Goal: Find contact information: Find contact information

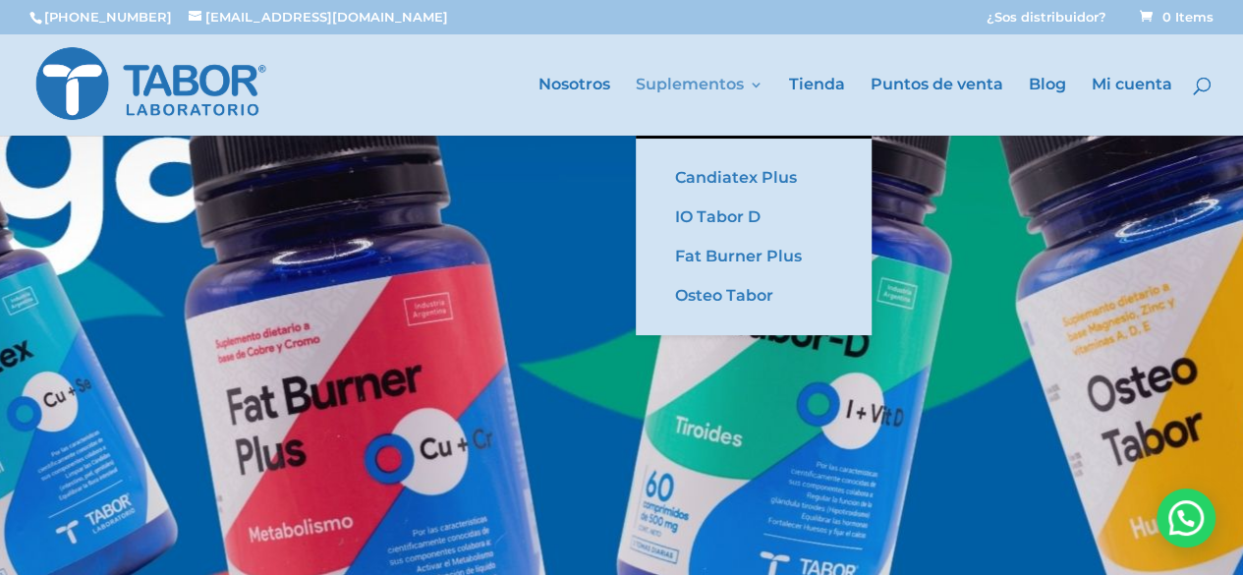
click at [692, 84] on link "Suplementos" at bounding box center [700, 107] width 128 height 58
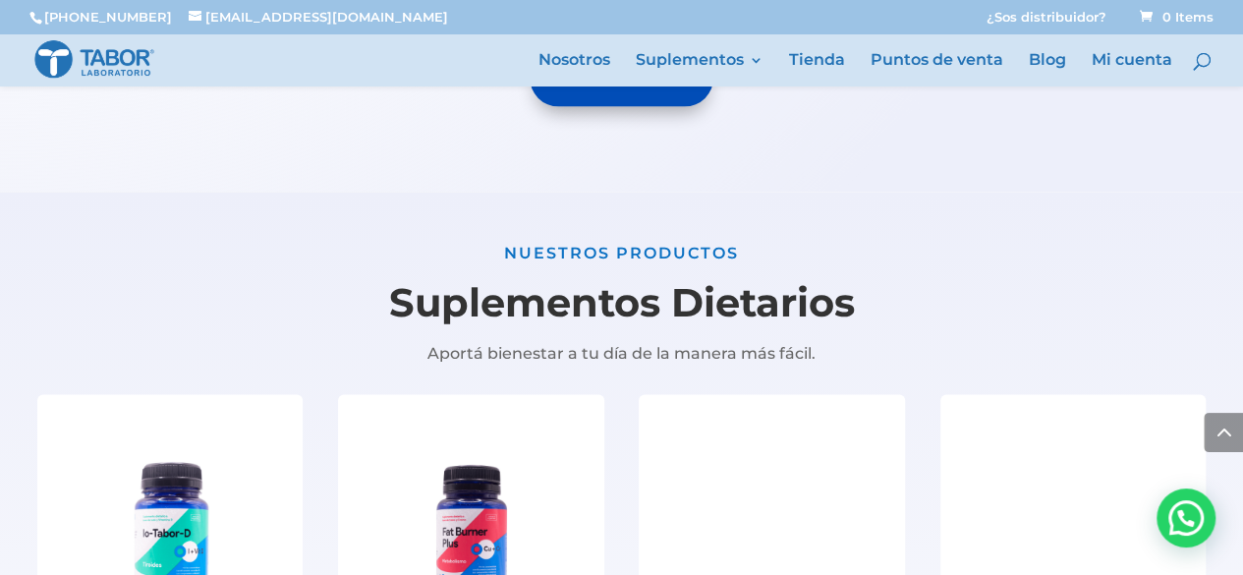
scroll to position [1966, 0]
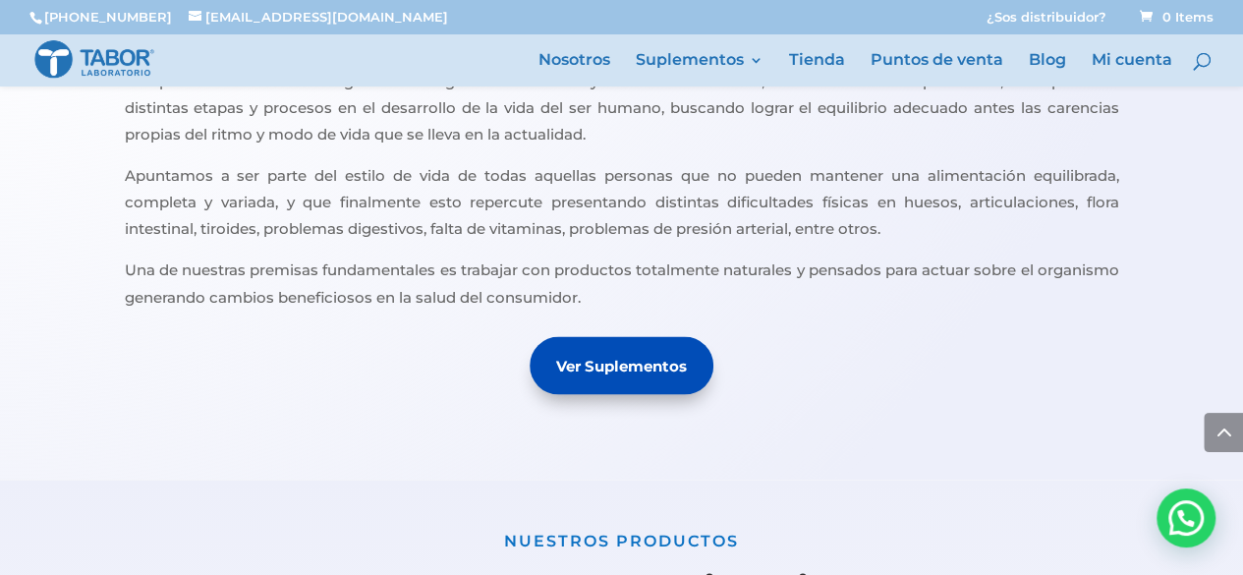
scroll to position [892, 0]
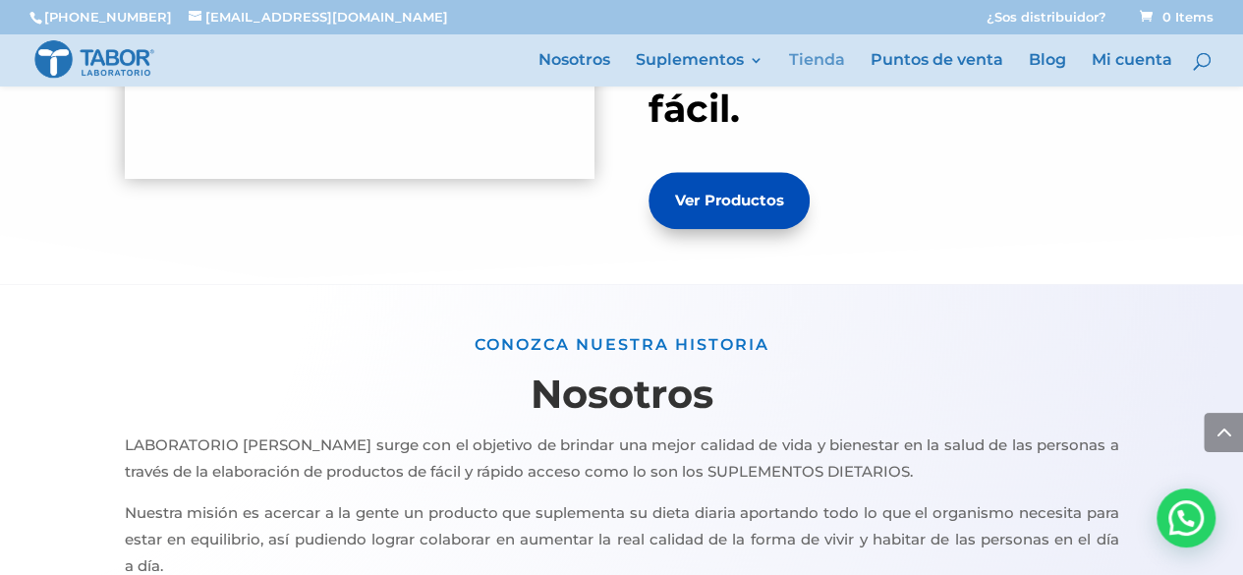
click at [808, 60] on link "Tienda" at bounding box center [817, 69] width 56 height 33
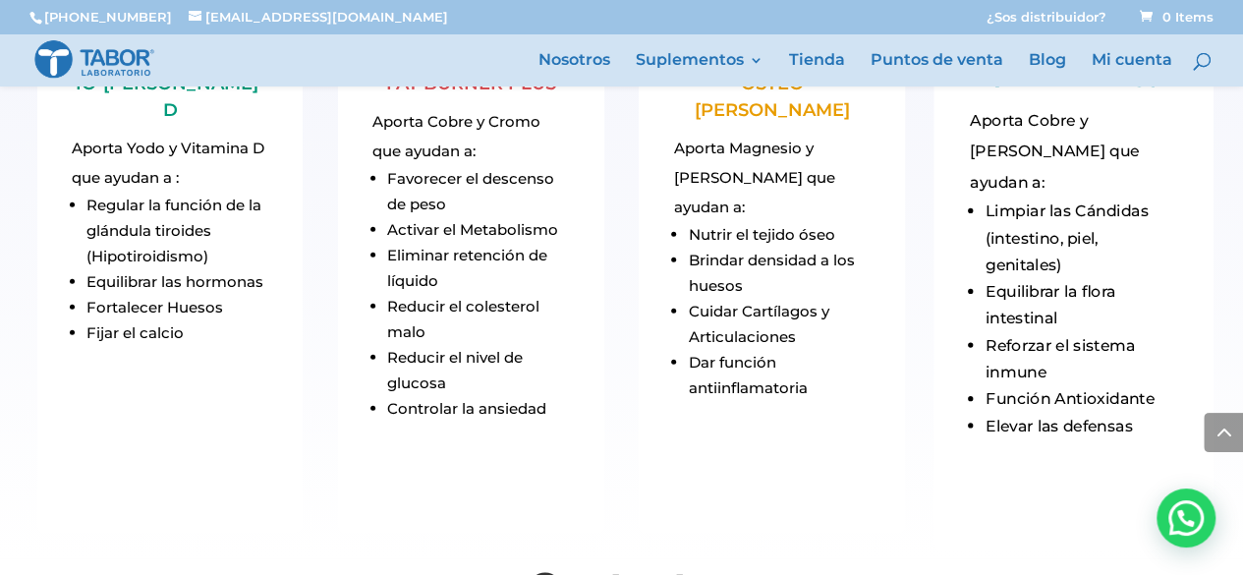
scroll to position [2270, 0]
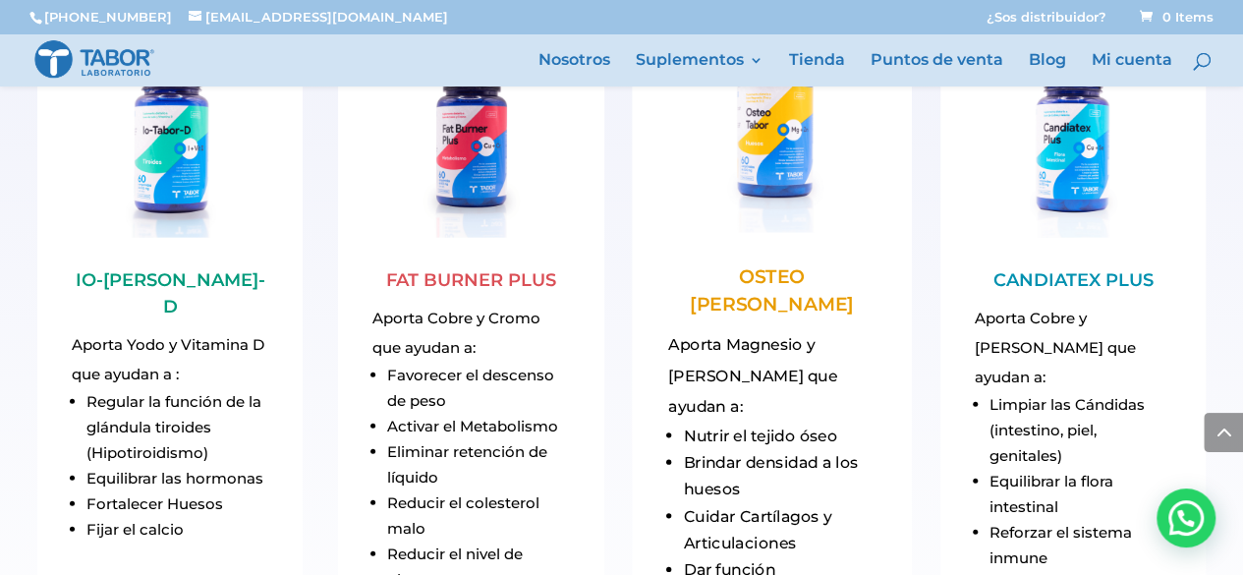
drag, startPoint x: 776, startPoint y: 245, endPoint x: 739, endPoint y: 275, distance: 48.2
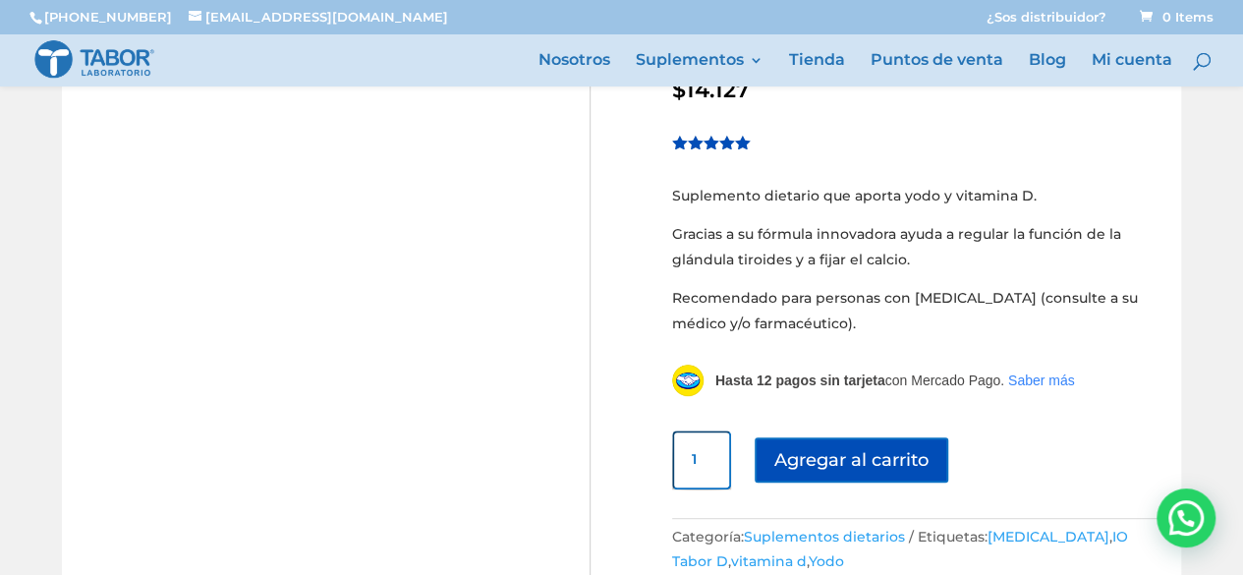
scroll to position [295, 0]
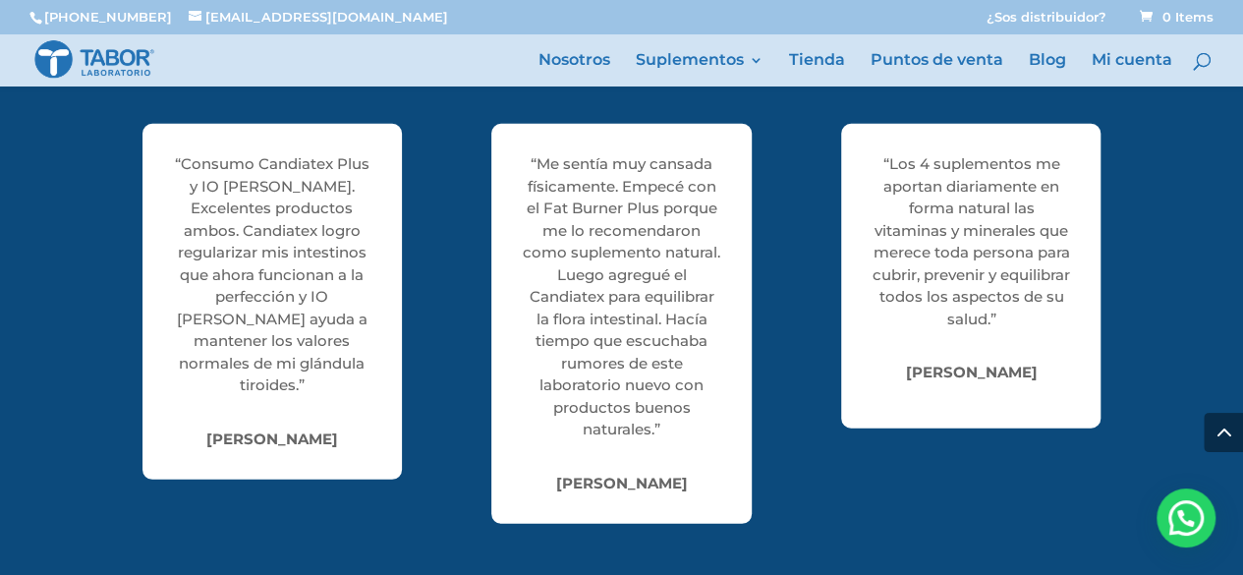
scroll to position [2064, 0]
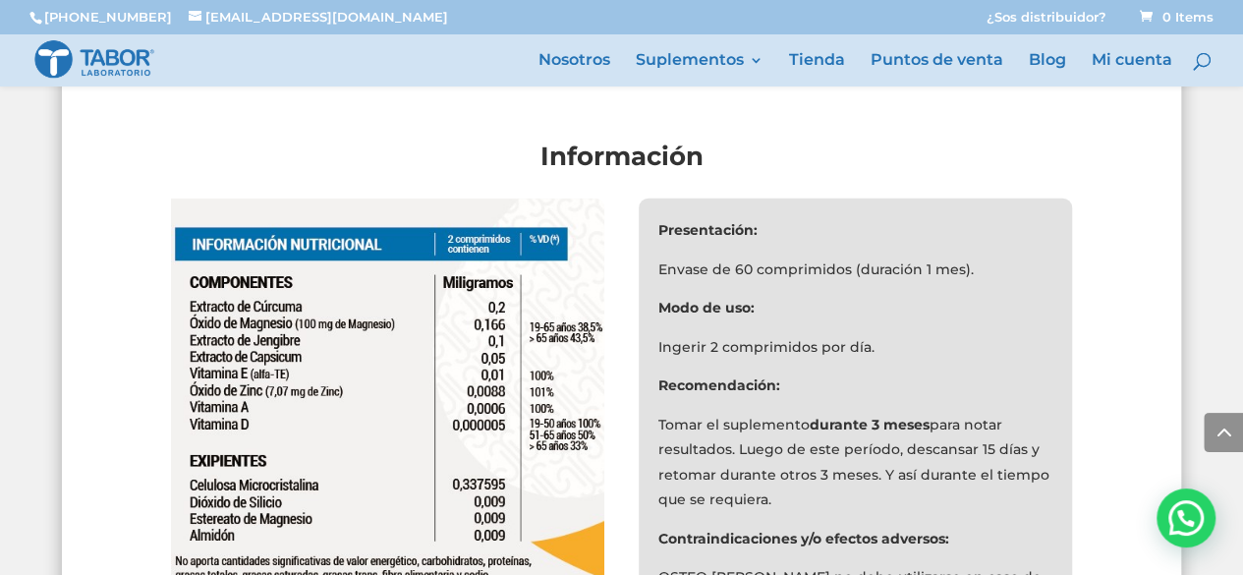
scroll to position [5602, 0]
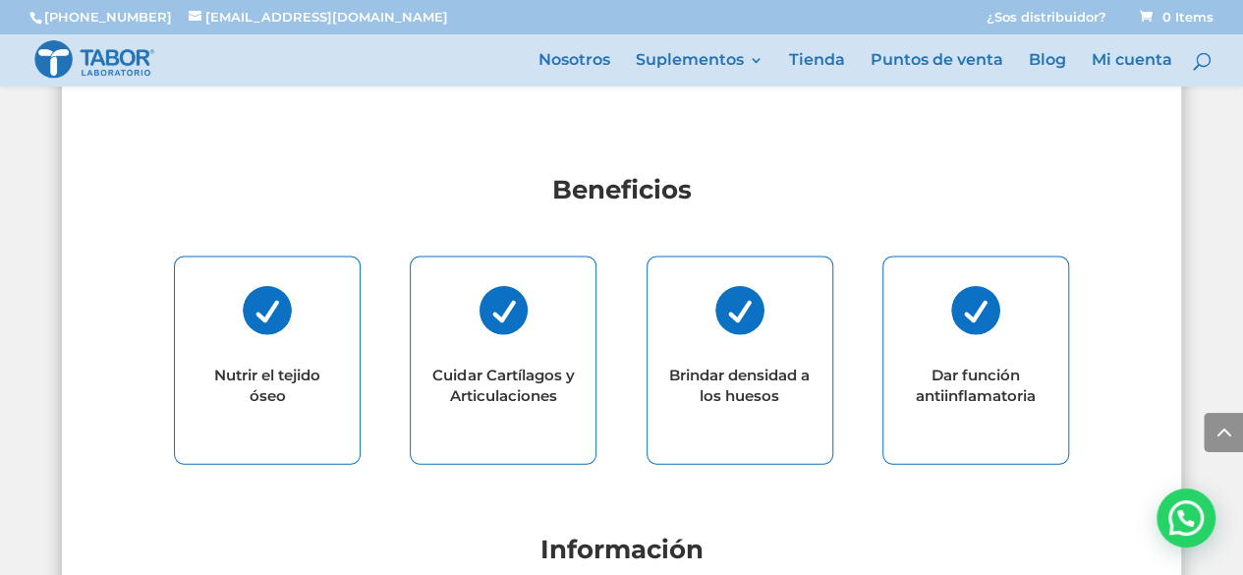
click at [121, 44] on img at bounding box center [94, 59] width 122 height 42
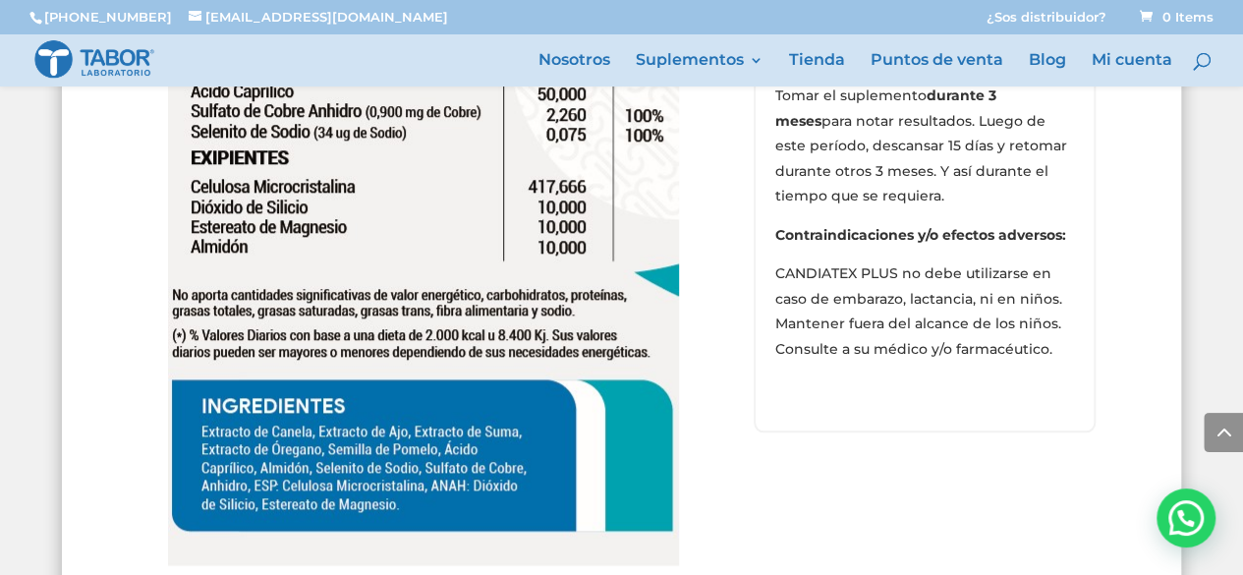
scroll to position [8158, 0]
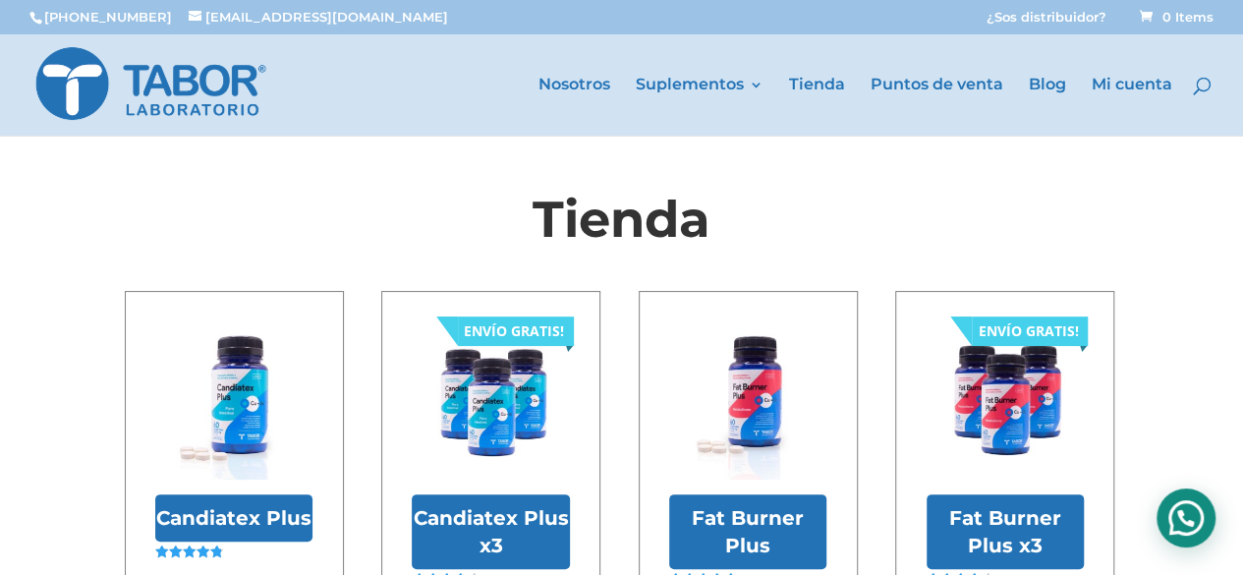
click at [1170, 513] on div "Hola! Cómo puedo ayudarte?" at bounding box center [1186, 517] width 59 height 59
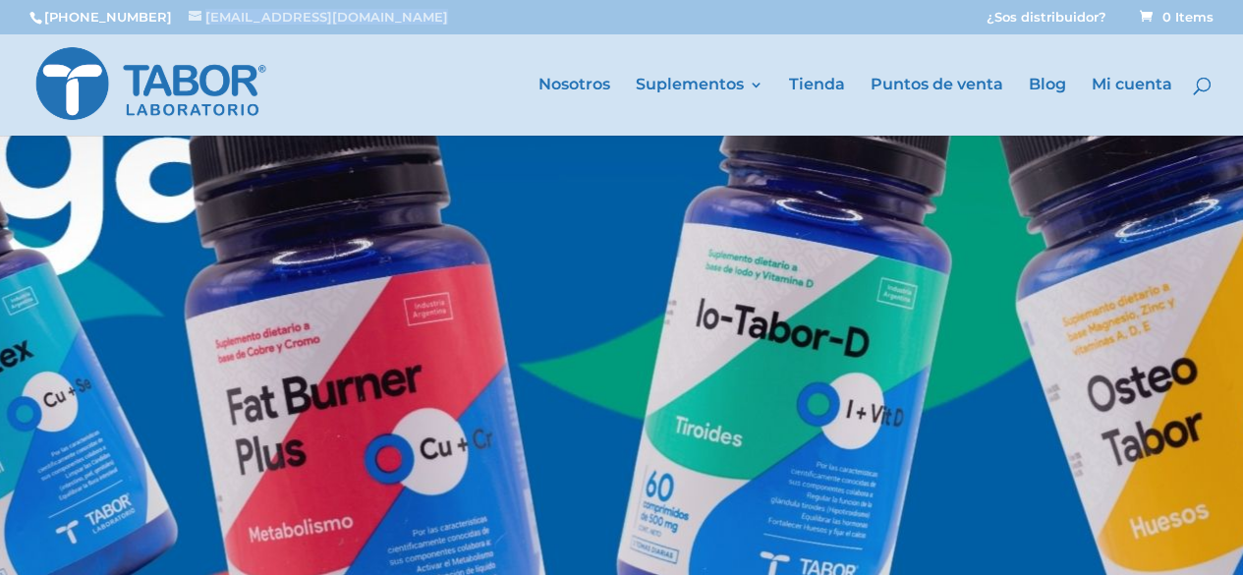
drag, startPoint x: 365, startPoint y: 19, endPoint x: 266, endPoint y: 37, distance: 100.0
click at [170, 21] on div "(011) 3981-1985 info@laboratoriotabor.com.ar ¿Sos distribuidor? Carrito de comp…" at bounding box center [621, 16] width 1243 height 33
copy span "[EMAIL_ADDRESS][DOMAIN_NAME]"
